Goal: Find specific page/section: Find specific page/section

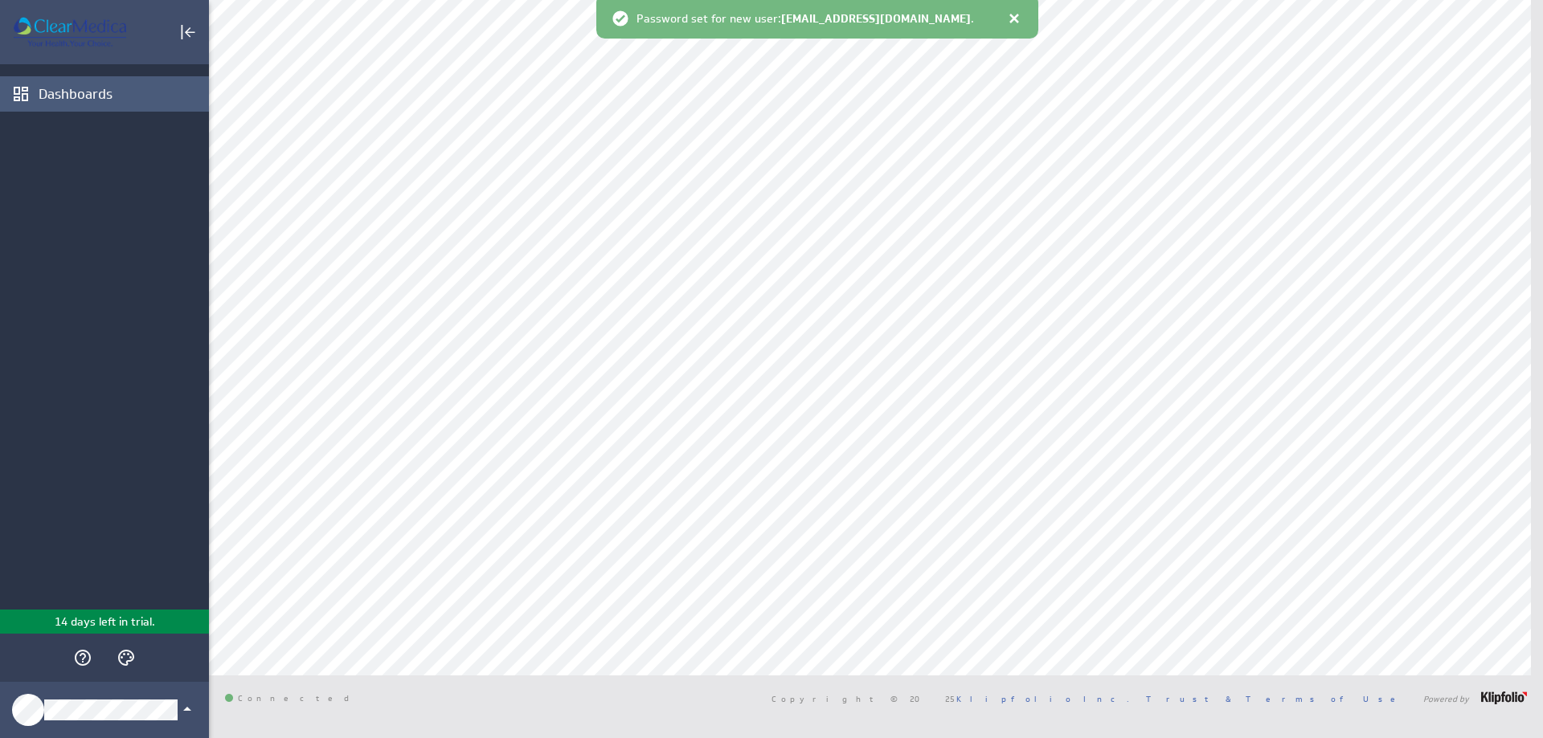
click at [76, 84] on div "Dashboards" at bounding box center [104, 93] width 209 height 35
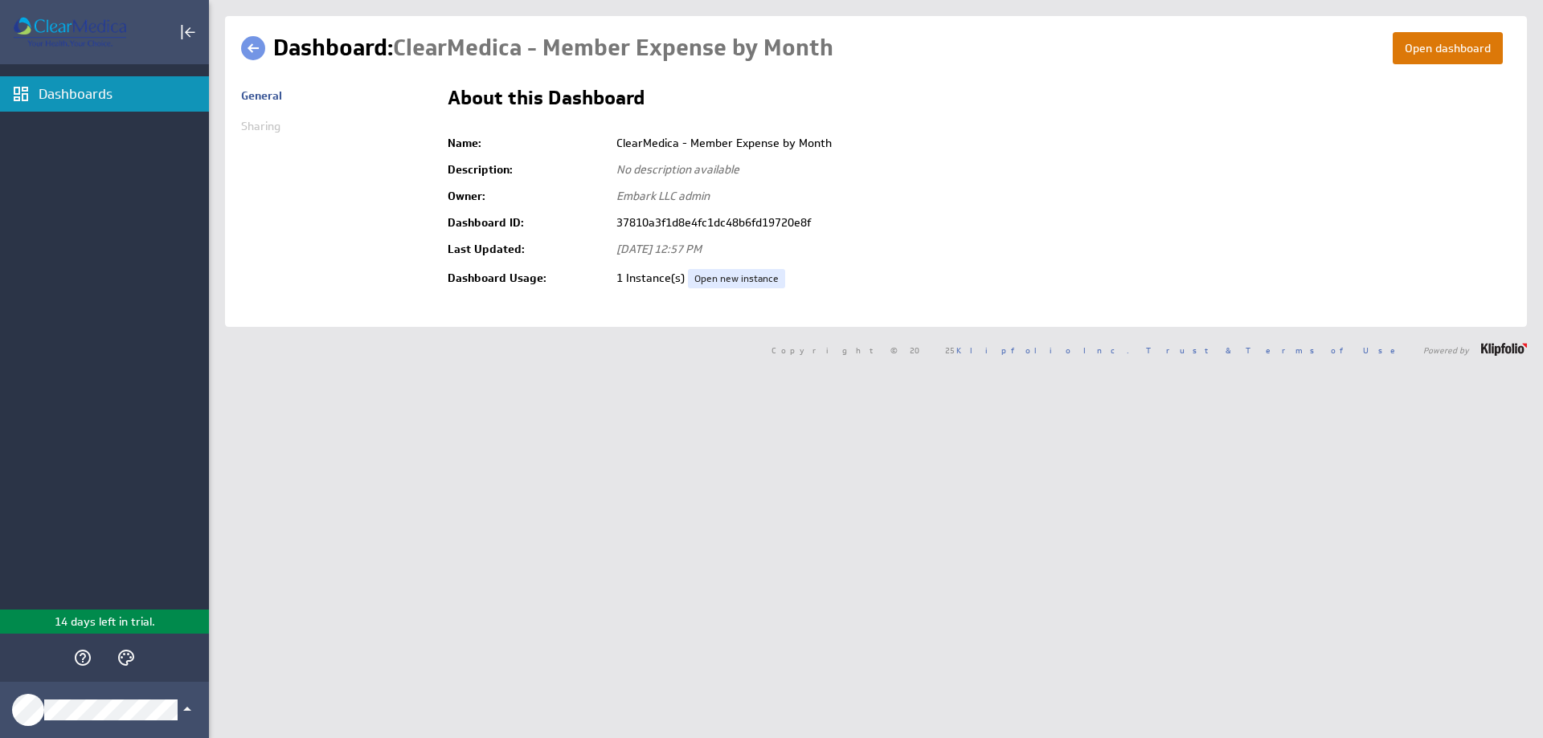
click at [1419, 56] on button "Open dashboard" at bounding box center [1447, 48] width 110 height 32
